Goal: Task Accomplishment & Management: Use online tool/utility

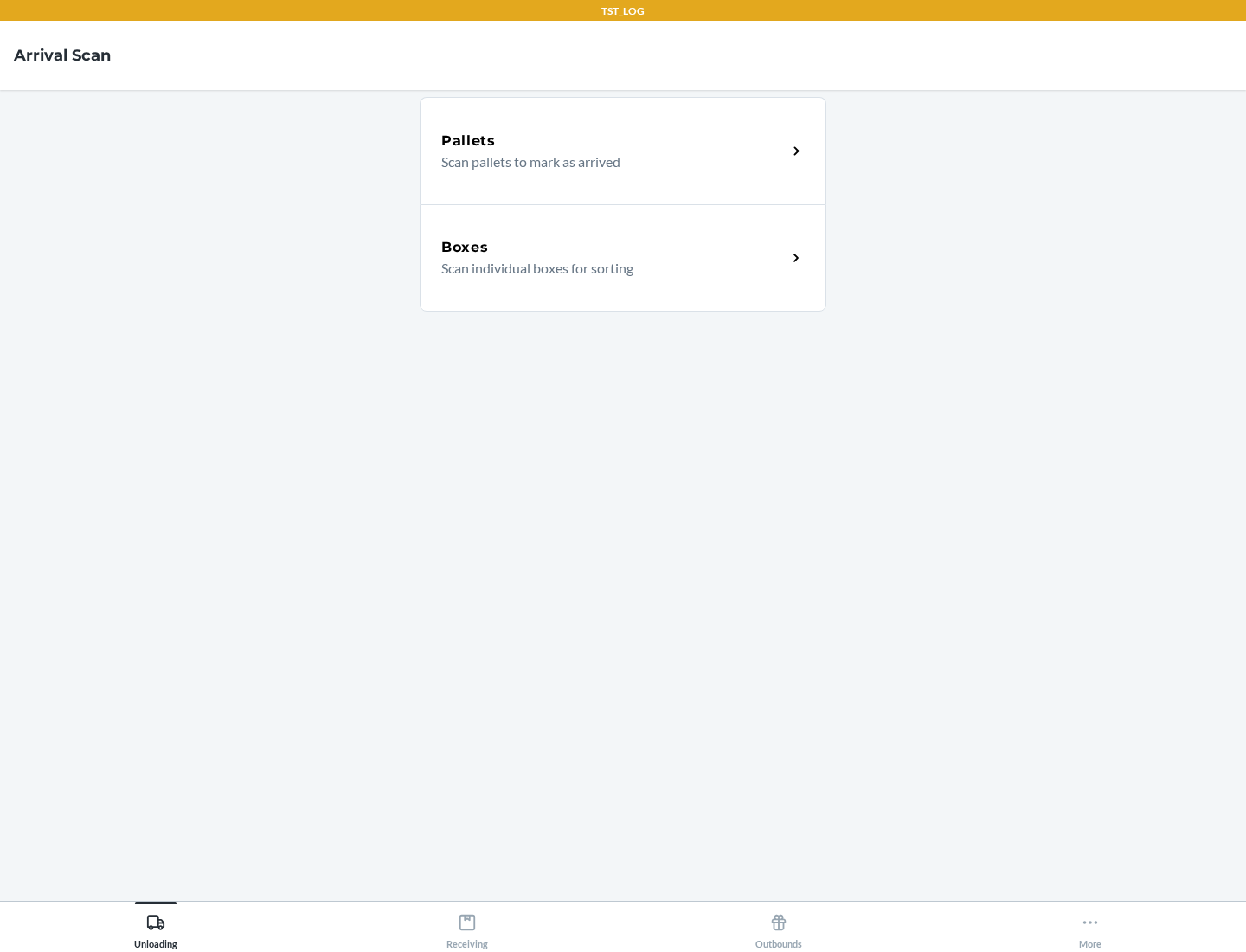
click at [614, 247] on div "Boxes" at bounding box center [614, 248] width 345 height 21
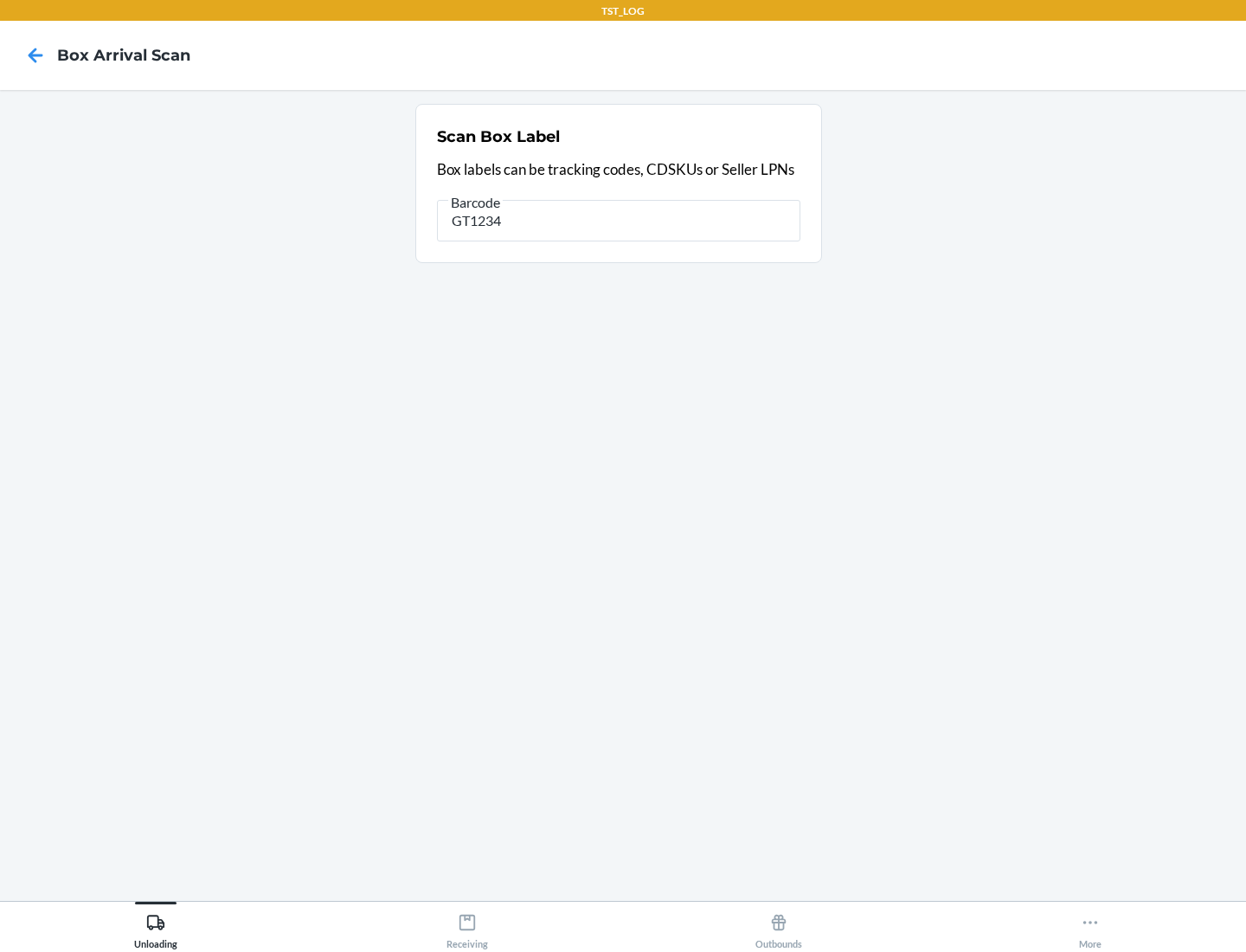
type input "GT1234"
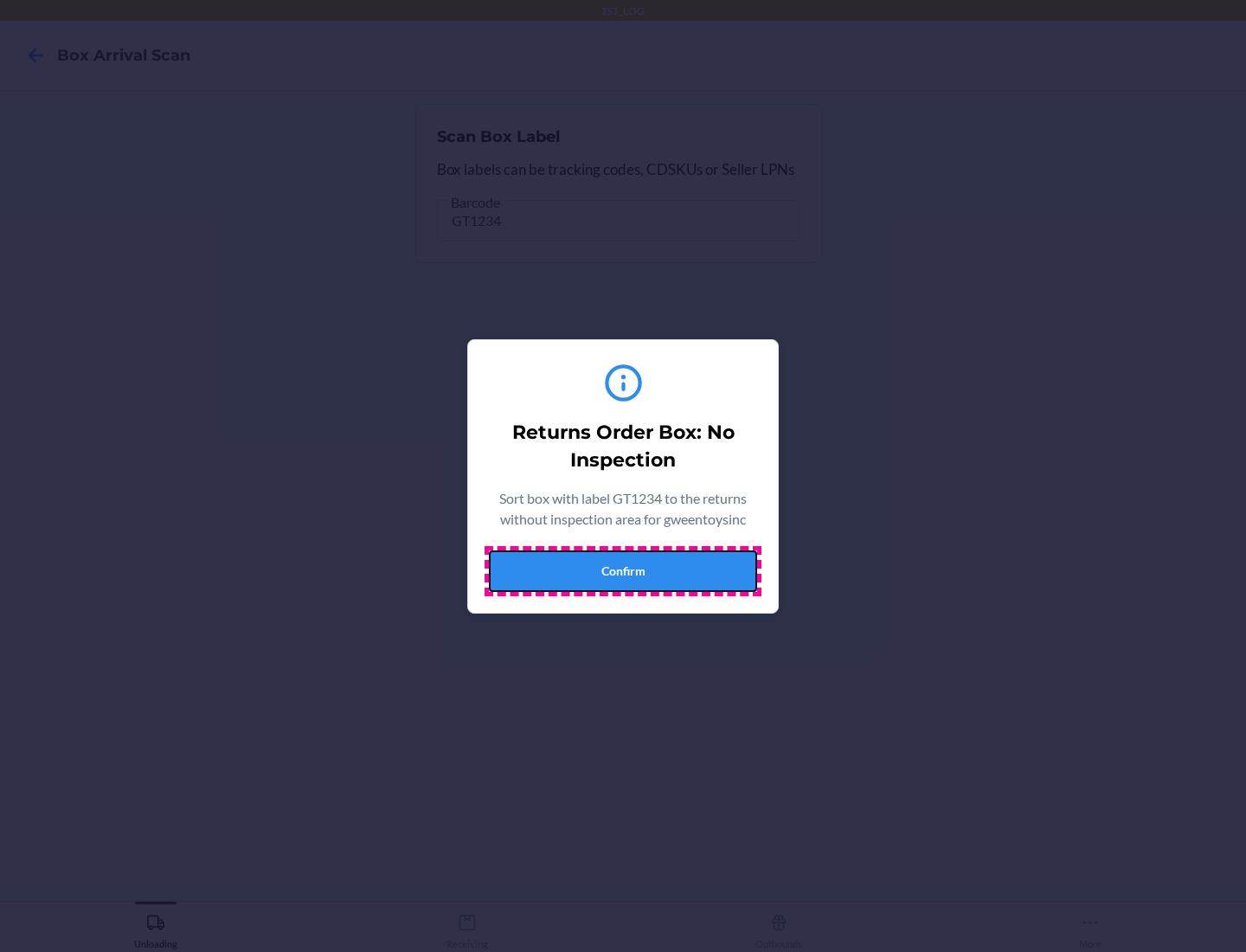
click at [623, 570] on button "Confirm" at bounding box center [623, 571] width 268 height 42
